Goal: Task Accomplishment & Management: Manage account settings

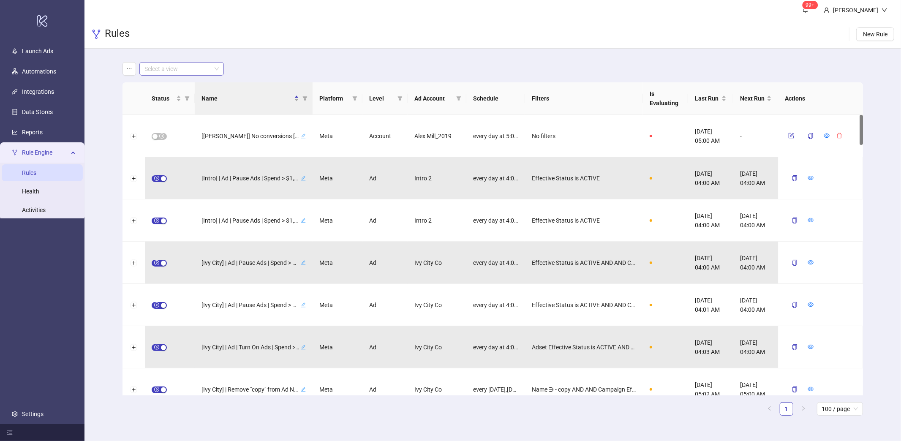
click at [165, 70] on input "search" at bounding box center [177, 68] width 67 height 13
click at [168, 84] on div "Add "Pause" to Ad Name" at bounding box center [181, 85] width 71 height 9
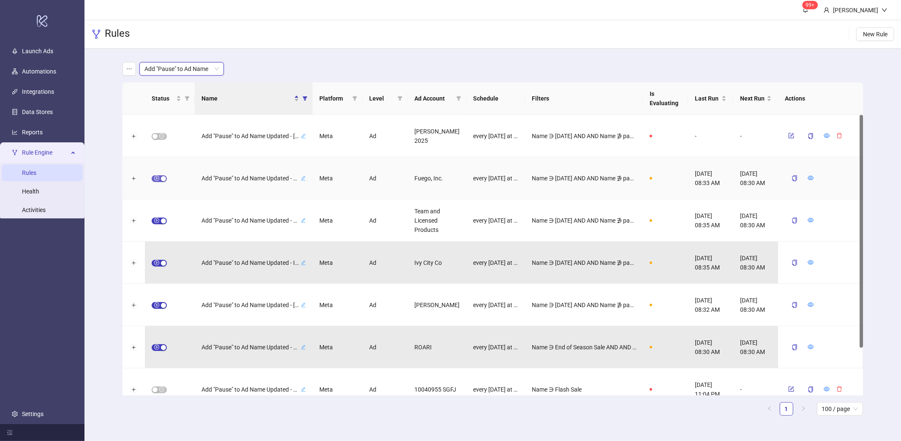
click at [159, 177] on span "button" at bounding box center [159, 178] width 15 height 7
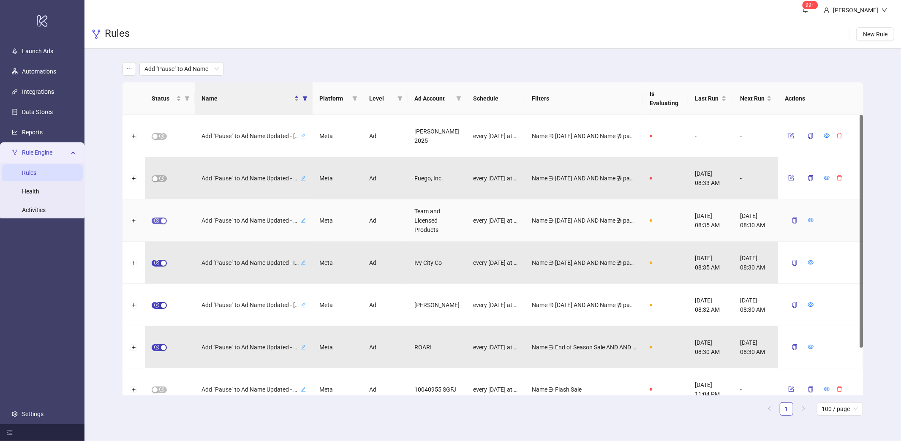
click at [161, 218] on div "button" at bounding box center [163, 220] width 5 height 5
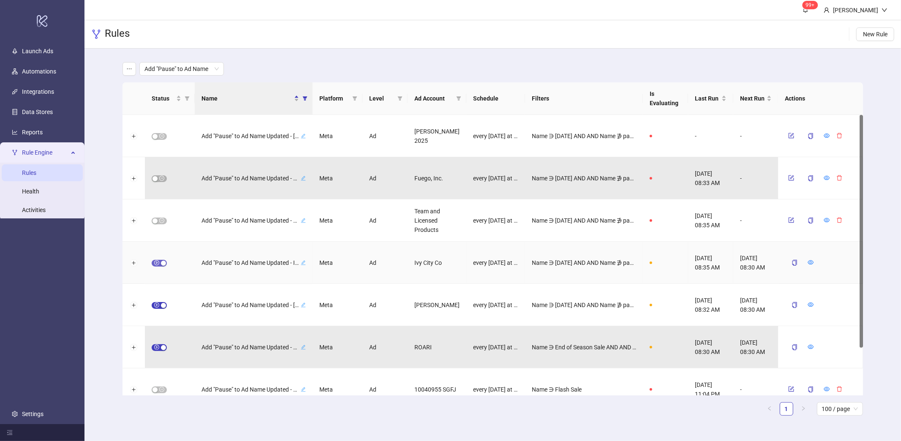
click at [161, 262] on div "button" at bounding box center [163, 263] width 5 height 5
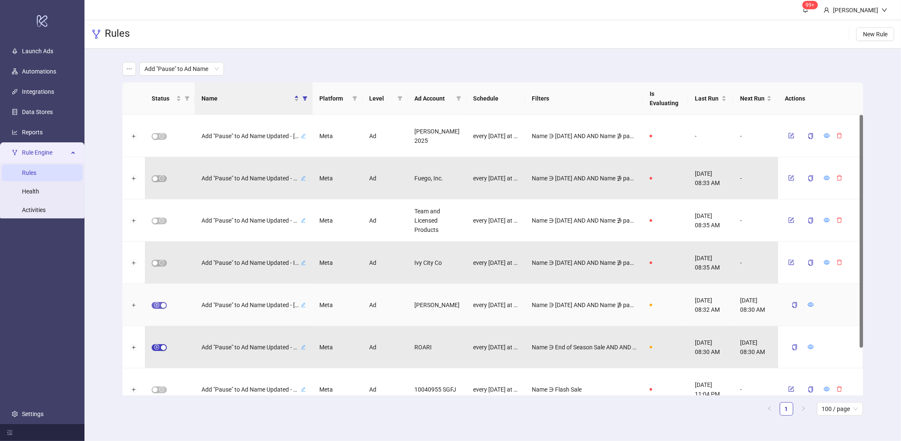
click at [163, 308] on span "button" at bounding box center [159, 305] width 15 height 7
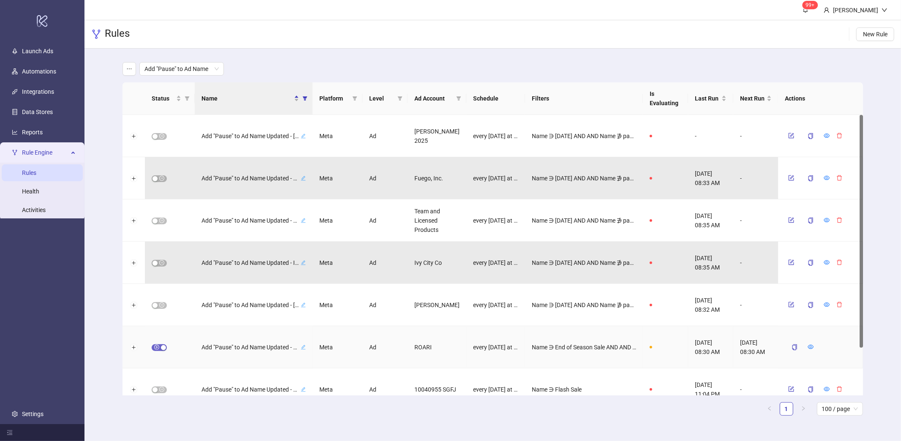
click at [158, 346] on span "button" at bounding box center [159, 347] width 15 height 7
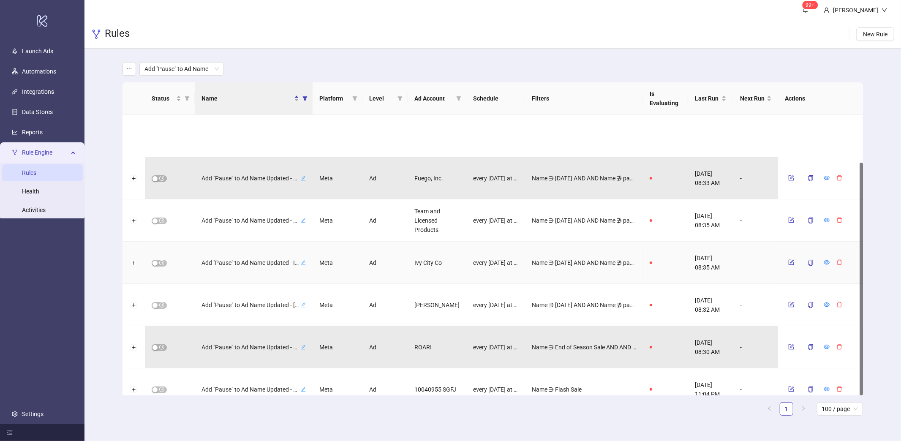
scroll to position [57, 0]
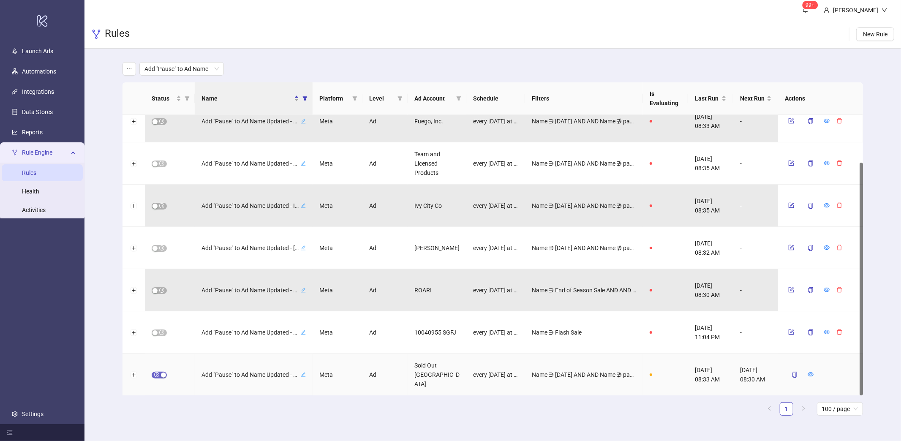
click at [162, 372] on div "button" at bounding box center [163, 374] width 5 height 5
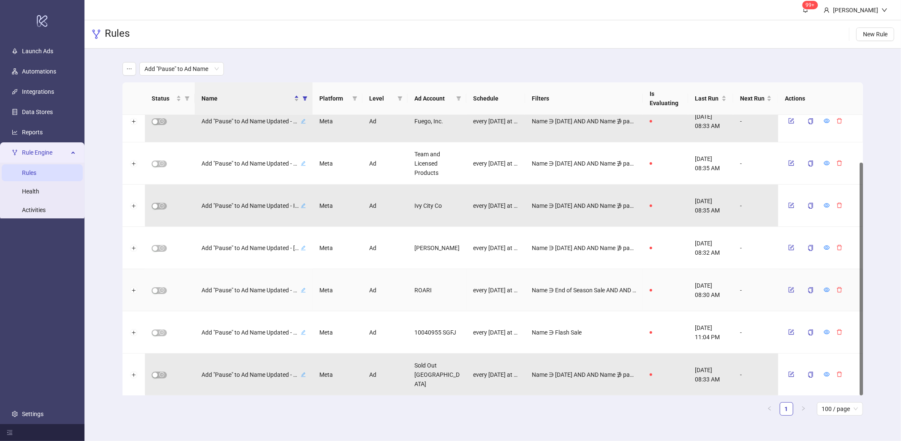
scroll to position [0, 0]
